Goal: Information Seeking & Learning: Learn about a topic

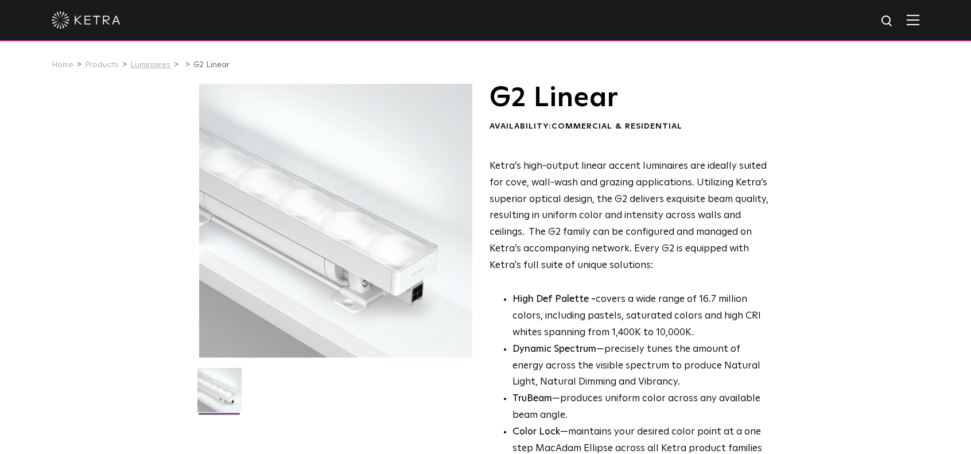
click at [142, 67] on link "Luminaires" at bounding box center [150, 65] width 40 height 8
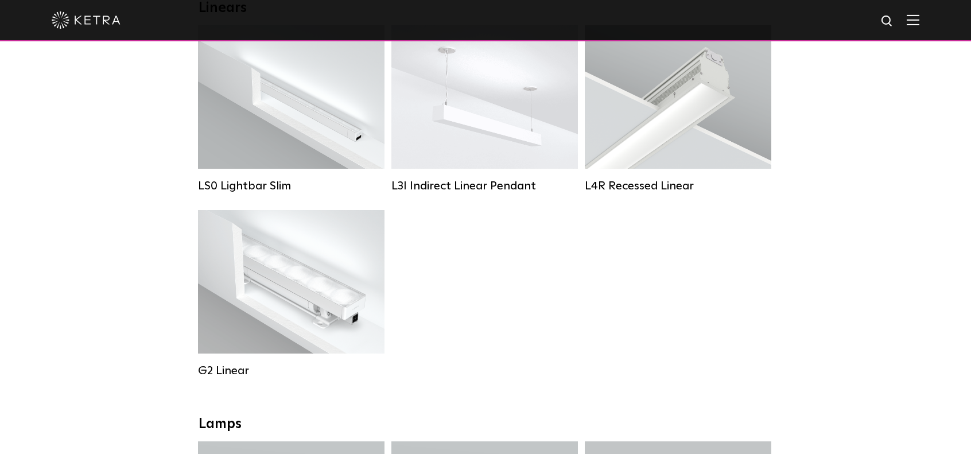
scroll to position [402, 0]
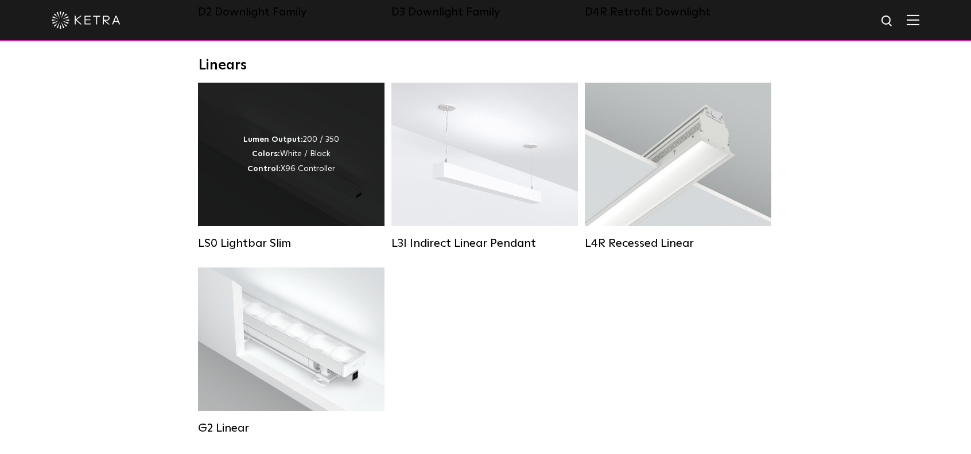
click at [249, 211] on div "Lumen Output: 200 / 350 Colors: White / Black Control: X96 Controller" at bounding box center [291, 154] width 186 height 143
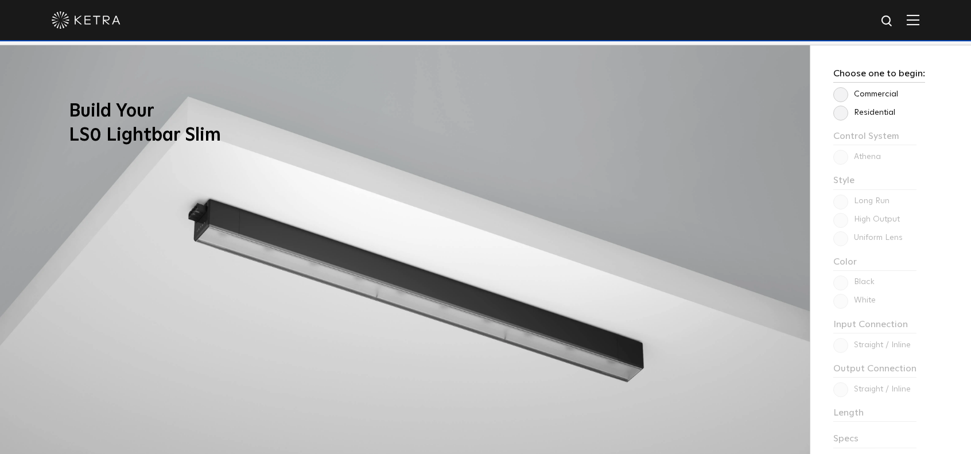
scroll to position [918, 0]
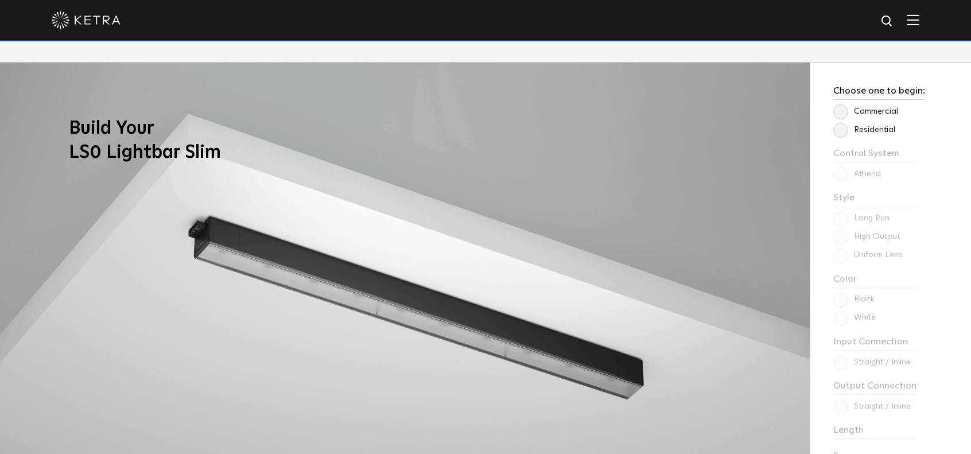
click at [864, 111] on label "Commercial" at bounding box center [865, 112] width 65 height 10
click at [0, 0] on input "Commercial" at bounding box center [0, 0] width 0 height 0
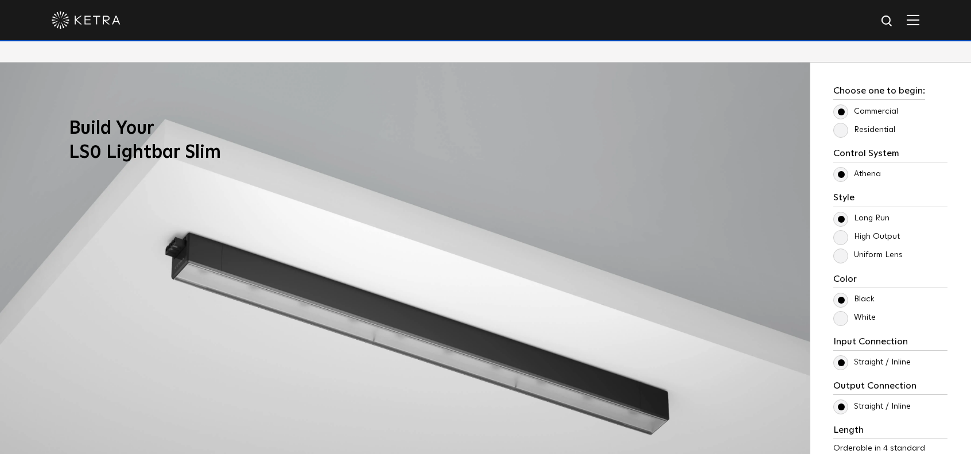
click at [872, 256] on label "Uniform Lens" at bounding box center [867, 255] width 69 height 10
click at [0, 0] on input "Uniform Lens" at bounding box center [0, 0] width 0 height 0
